Goal: Use online tool/utility: Utilize a website feature to perform a specific function

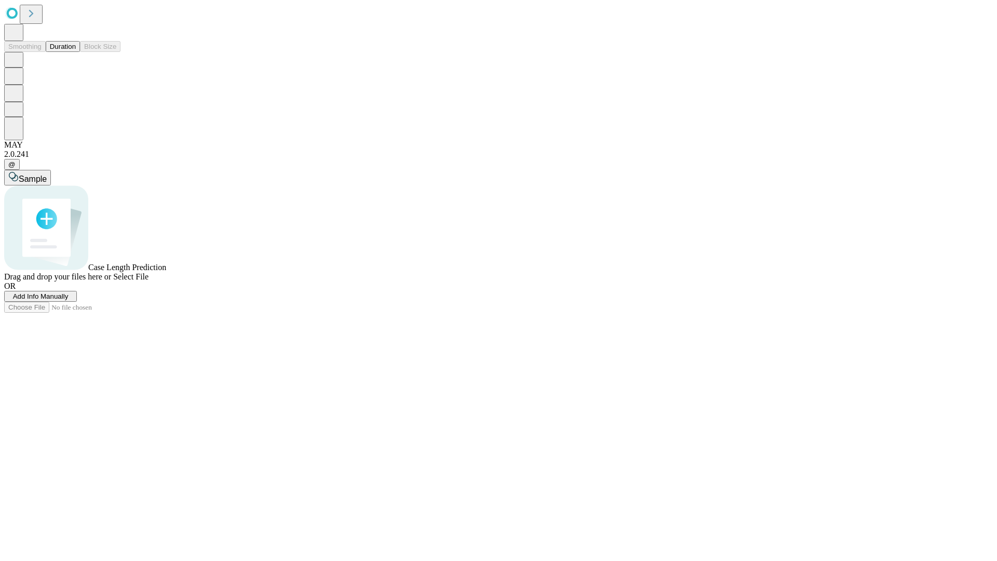
click at [76, 52] on button "Duration" at bounding box center [63, 46] width 34 height 11
click at [69, 300] on span "Add Info Manually" at bounding box center [41, 296] width 56 height 8
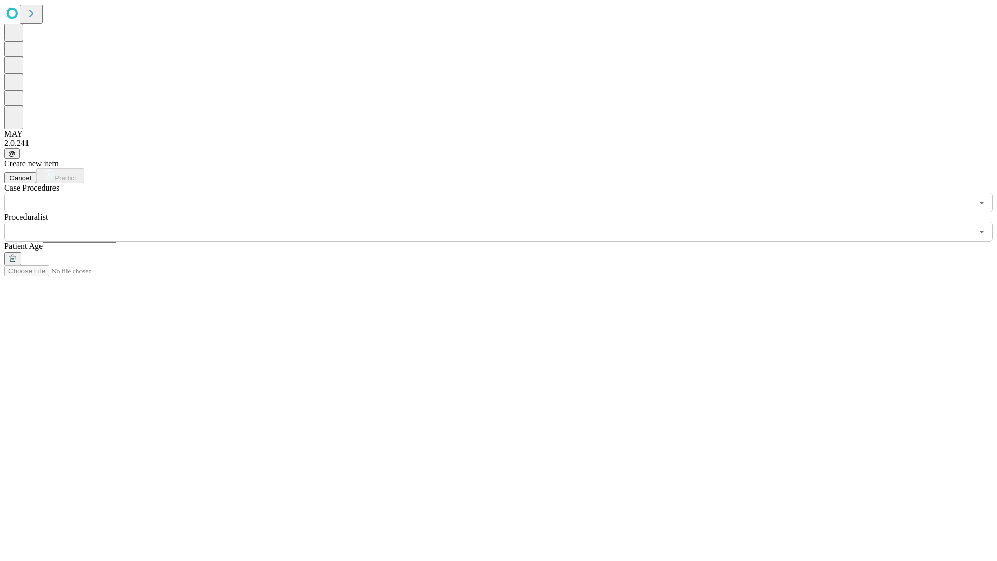
click at [116, 242] on input "text" at bounding box center [80, 247] width 74 height 10
type input "**"
click at [506, 222] on input "text" at bounding box center [488, 232] width 969 height 20
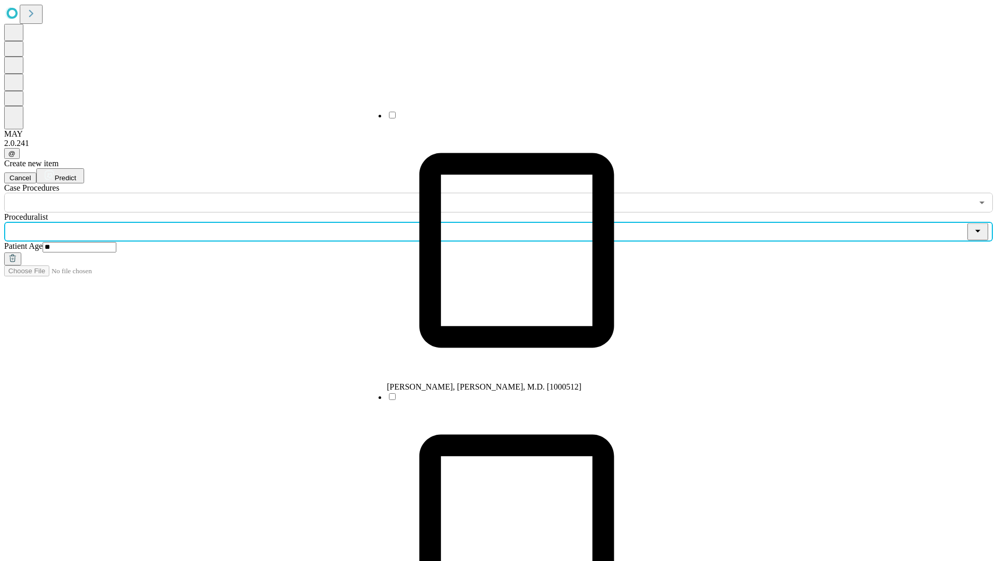
click at [506, 119] on li "[PERSON_NAME], [PERSON_NAME], M.D. [1000512]" at bounding box center [517, 251] width 260 height 282
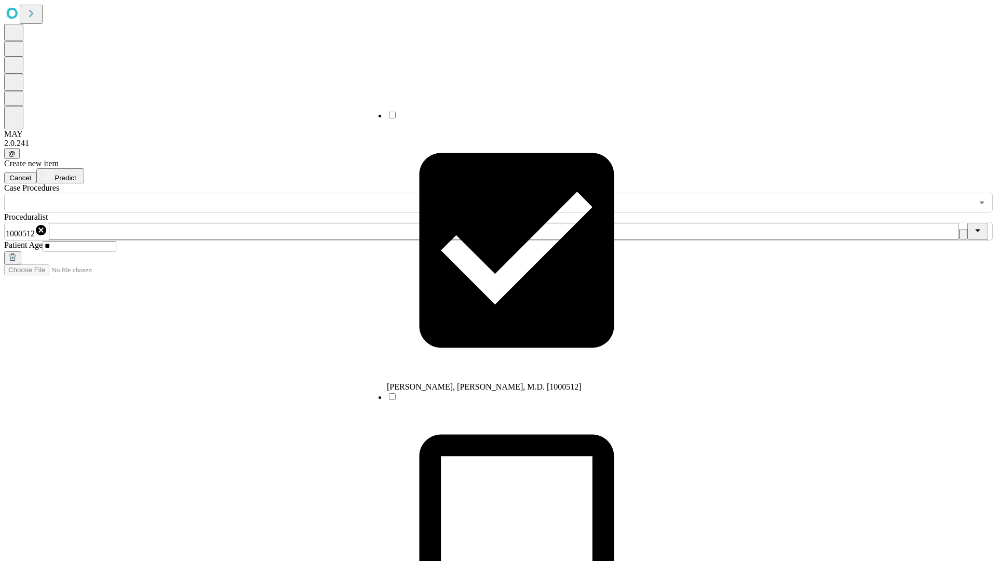
click at [218, 193] on input "text" at bounding box center [488, 203] width 969 height 20
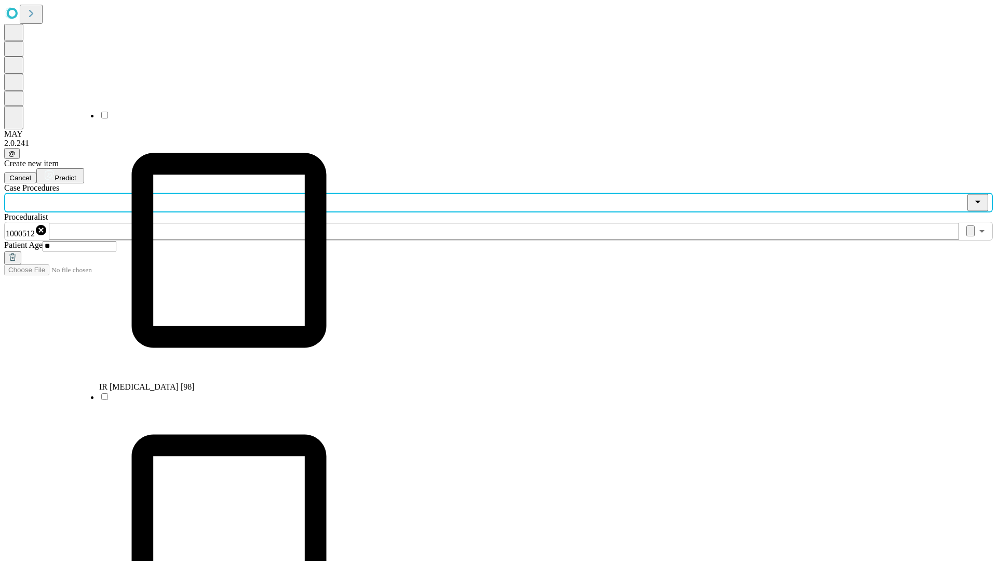
click at [219, 119] on li "IR [MEDICAL_DATA] [98]" at bounding box center [229, 251] width 260 height 282
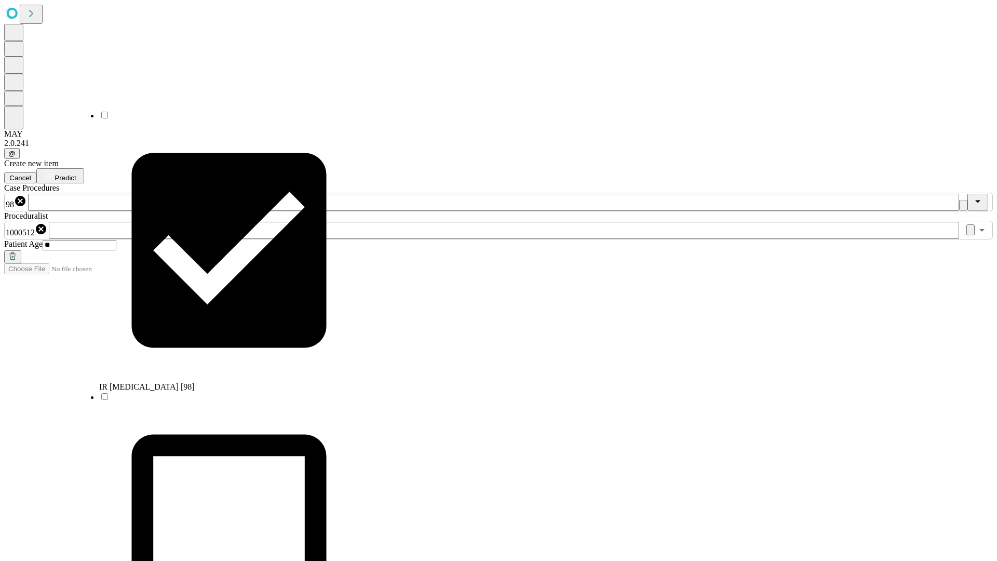
click at [76, 174] on span "Predict" at bounding box center [65, 178] width 21 height 8
